Goal: Use online tool/utility

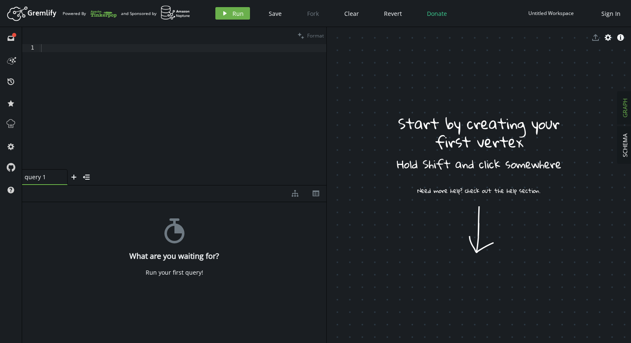
click at [231, 106] on div at bounding box center [182, 114] width 287 height 141
click at [274, 13] on span "Save" at bounding box center [275, 14] width 13 height 8
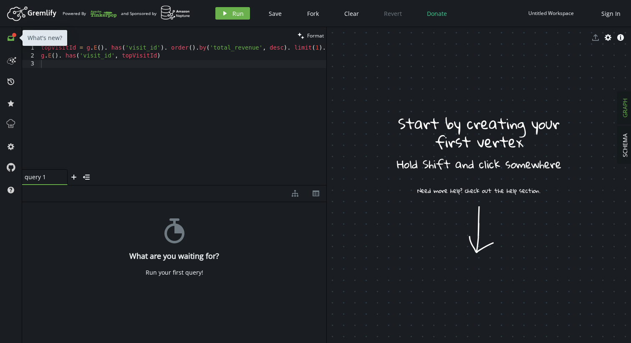
click at [8, 39] on icon at bounding box center [11, 38] width 7 height 5
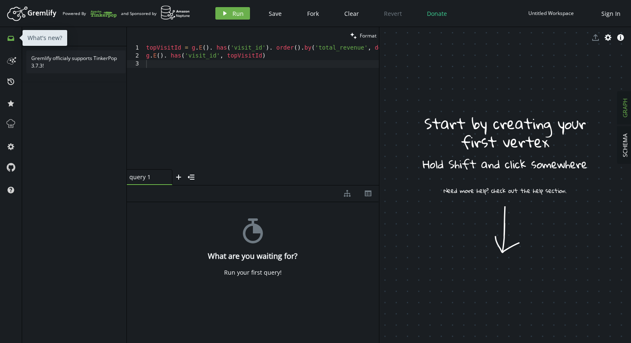
click at [8, 39] on icon at bounding box center [11, 38] width 7 height 5
